Goal: Browse casually: Explore the website without a specific task or goal

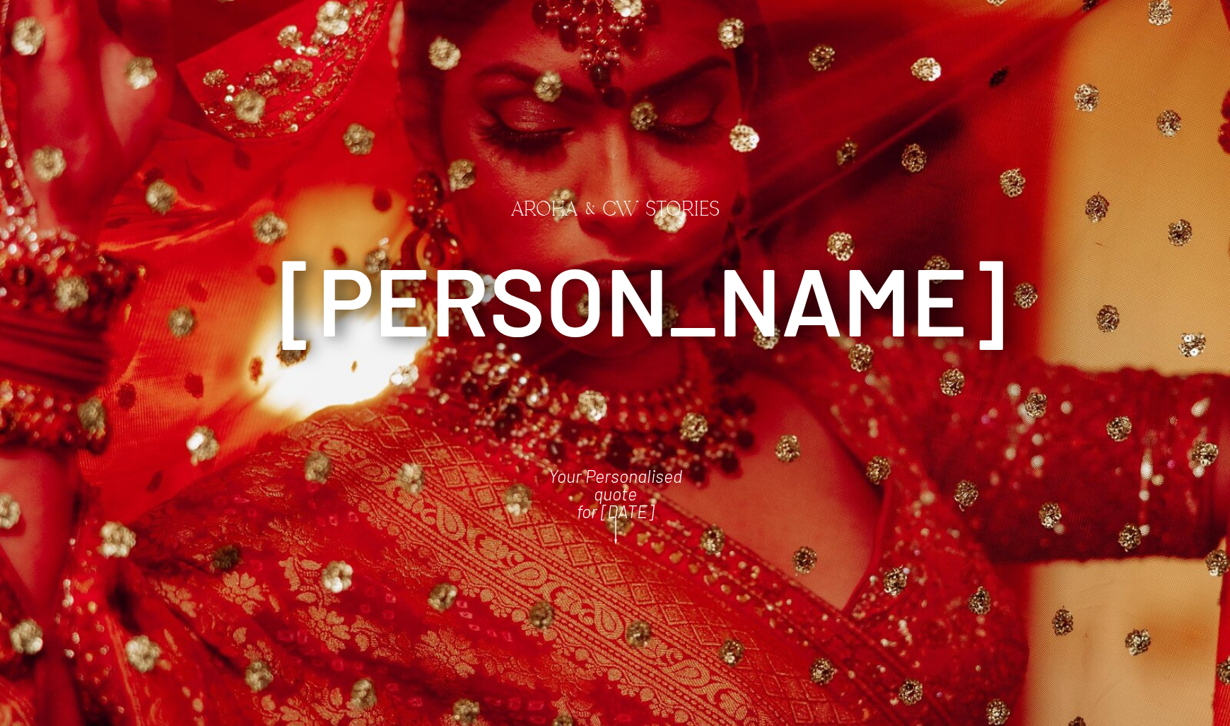
click at [615, 521] on polygon at bounding box center [615, 530] width 3 height 27
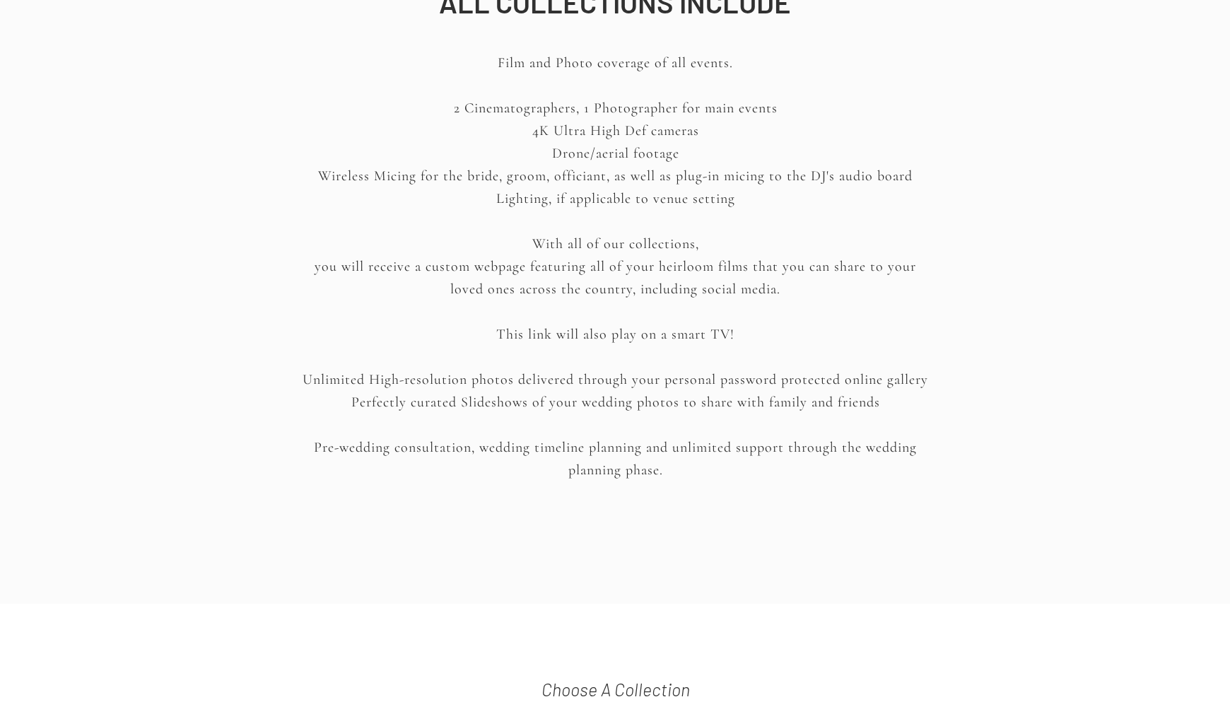
scroll to position [2526, 0]
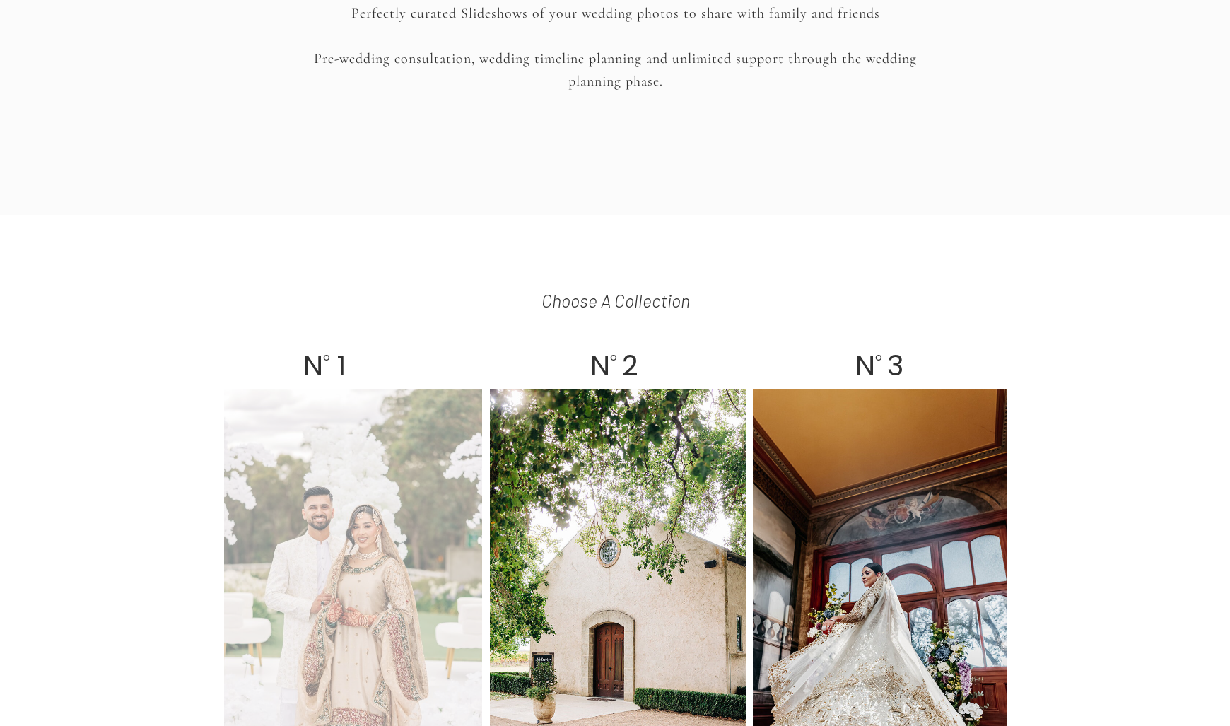
click at [384, 511] on div at bounding box center [353, 607] width 258 height 437
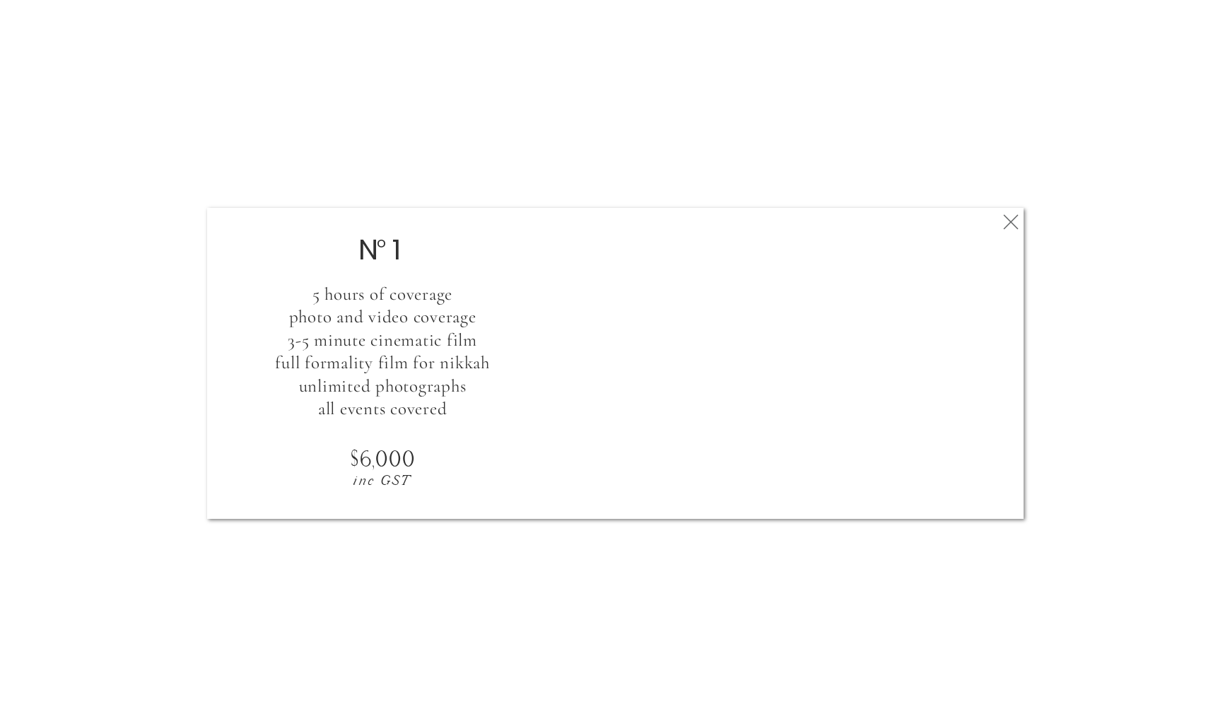
click at [991, 224] on div at bounding box center [615, 363] width 816 height 311
click at [1002, 220] on icon at bounding box center [1010, 222] width 25 height 28
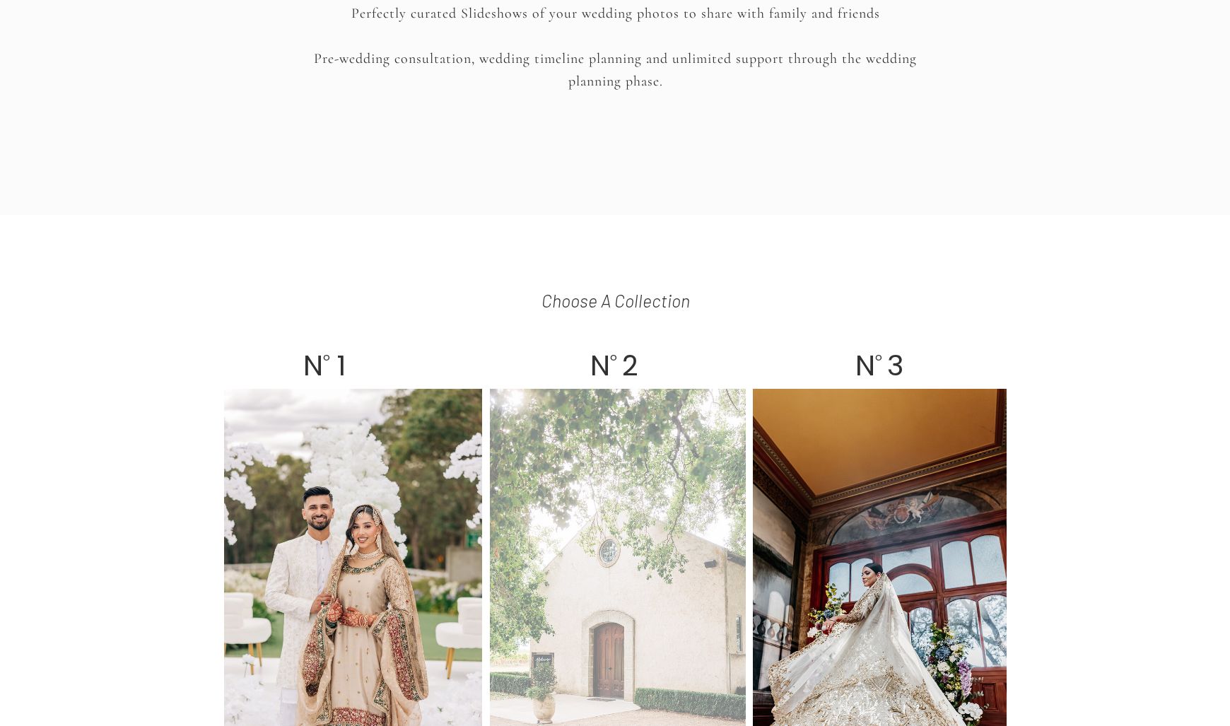
click at [641, 433] on div at bounding box center [618, 607] width 256 height 437
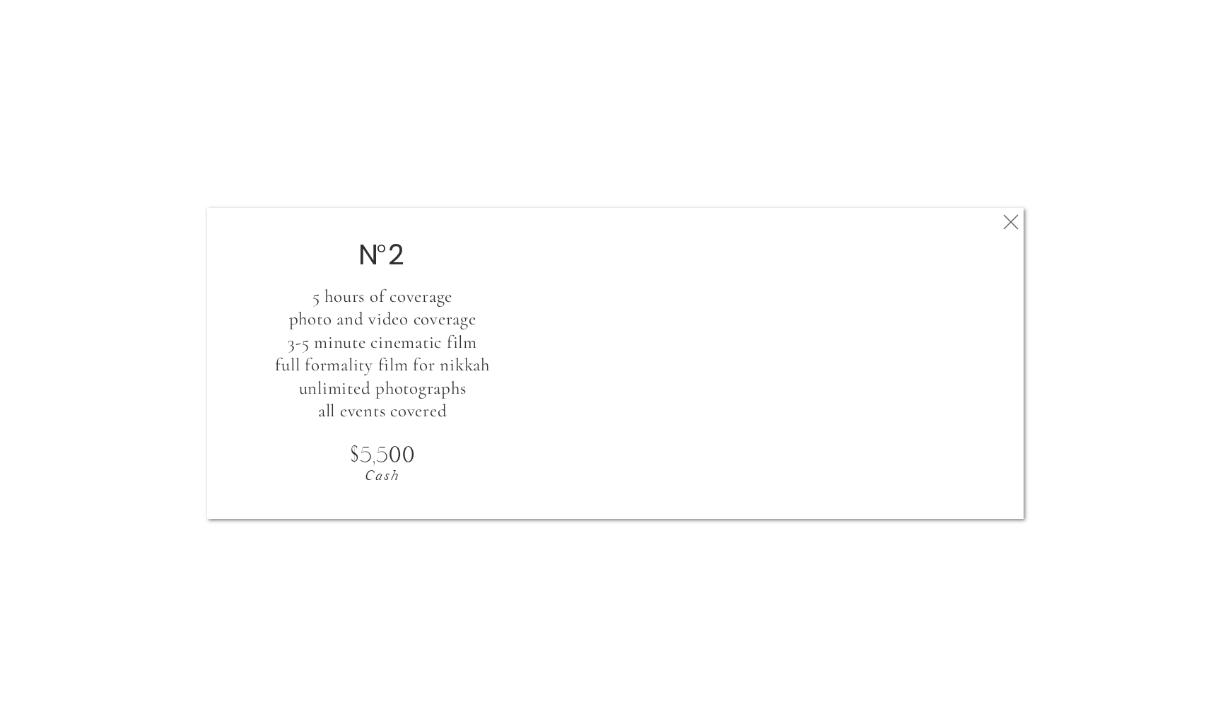
click at [1011, 229] on icon at bounding box center [1010, 222] width 25 height 28
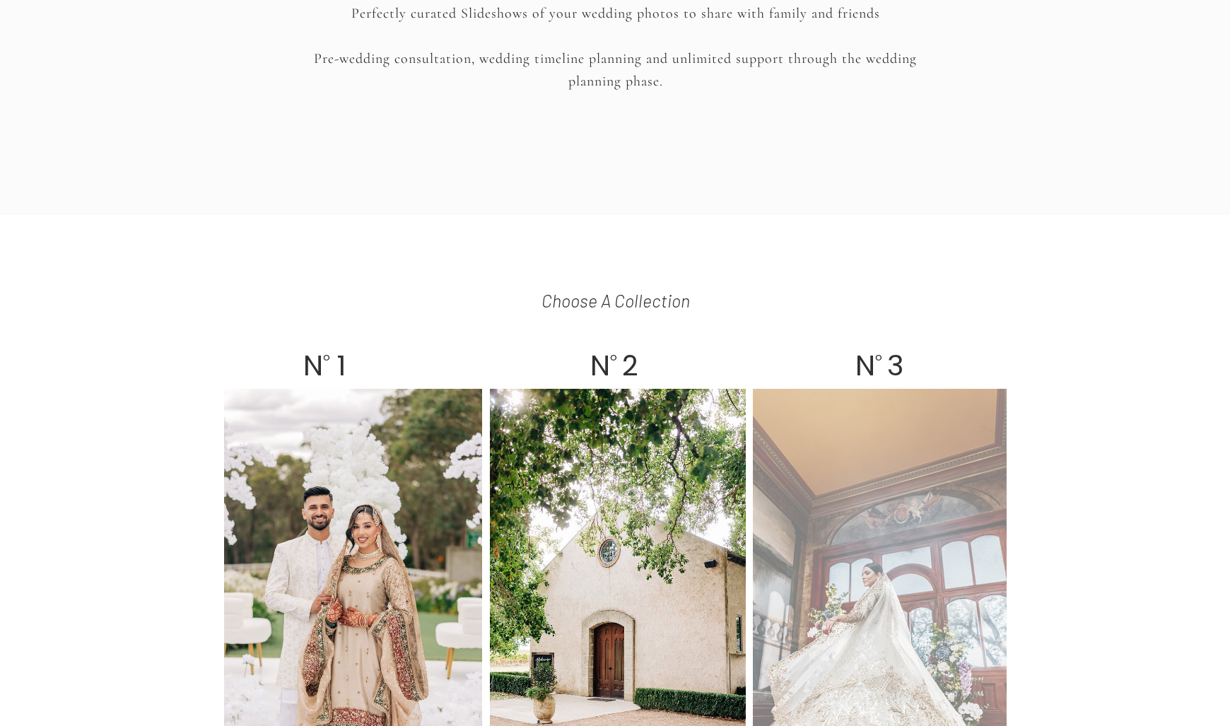
click at [784, 517] on div at bounding box center [880, 607] width 254 height 437
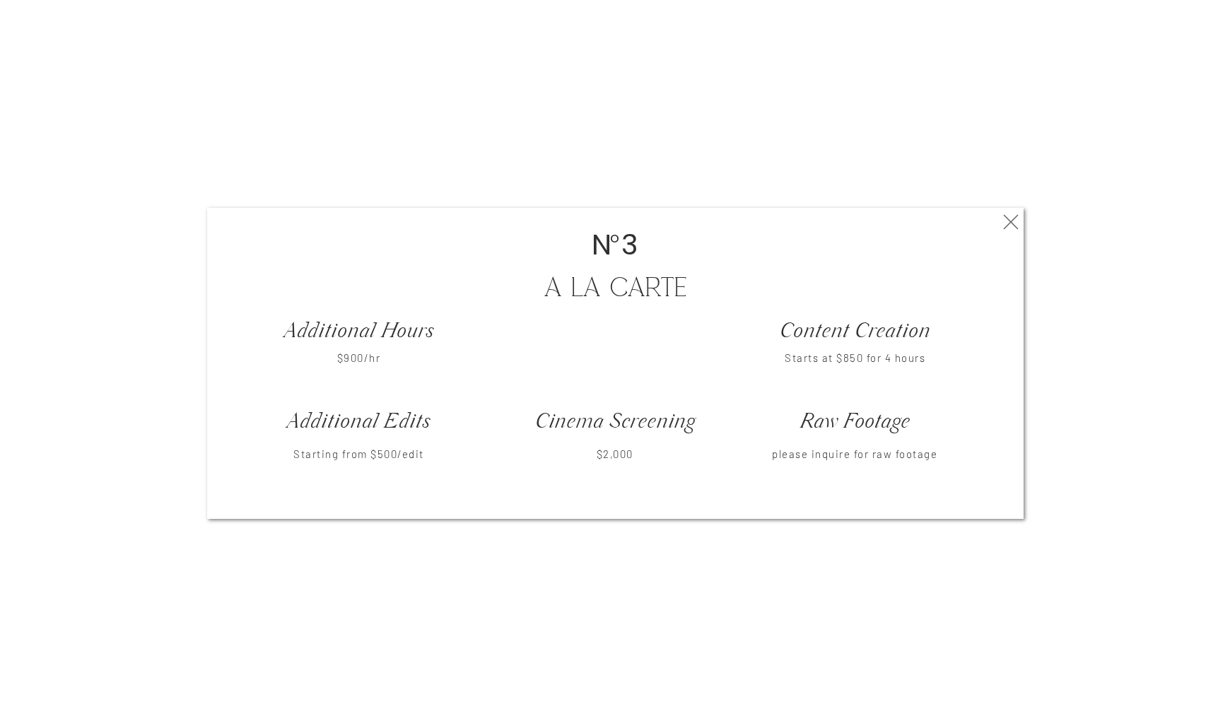
click at [1006, 222] on icon at bounding box center [1010, 222] width 25 height 28
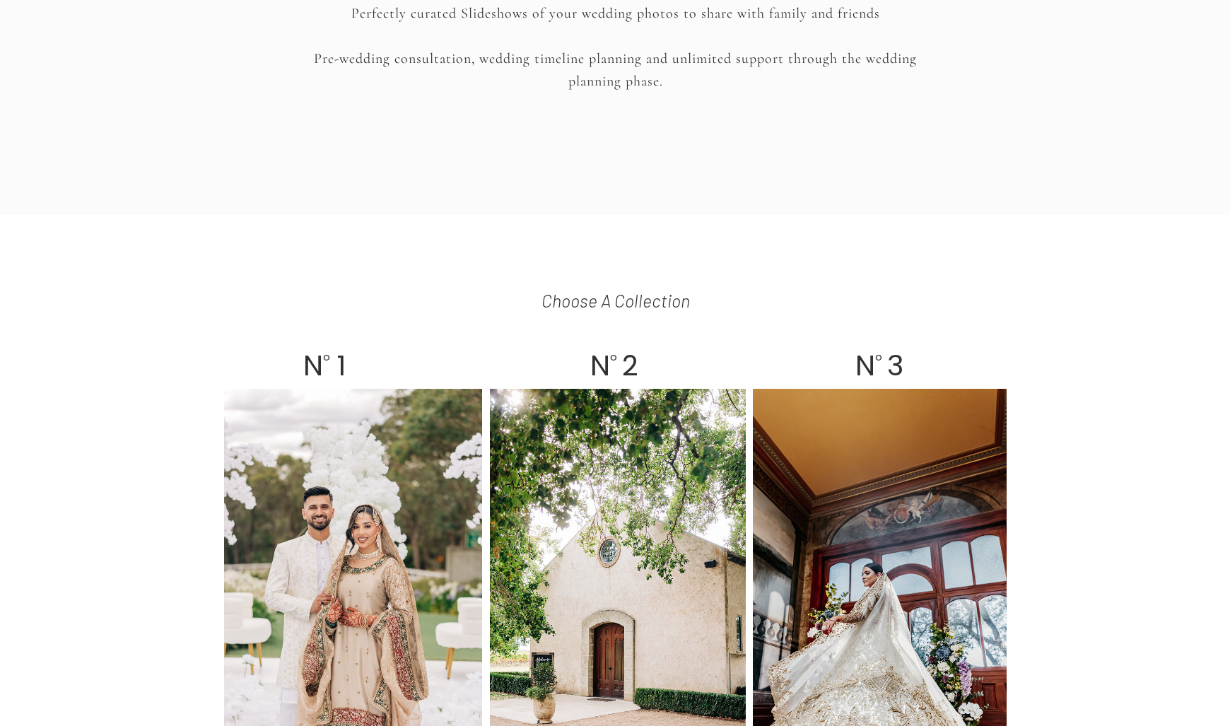
drag, startPoint x: 1052, startPoint y: 310, endPoint x: 596, endPoint y: 126, distance: 492.1
